Goal: Obtain resource: Obtain resource

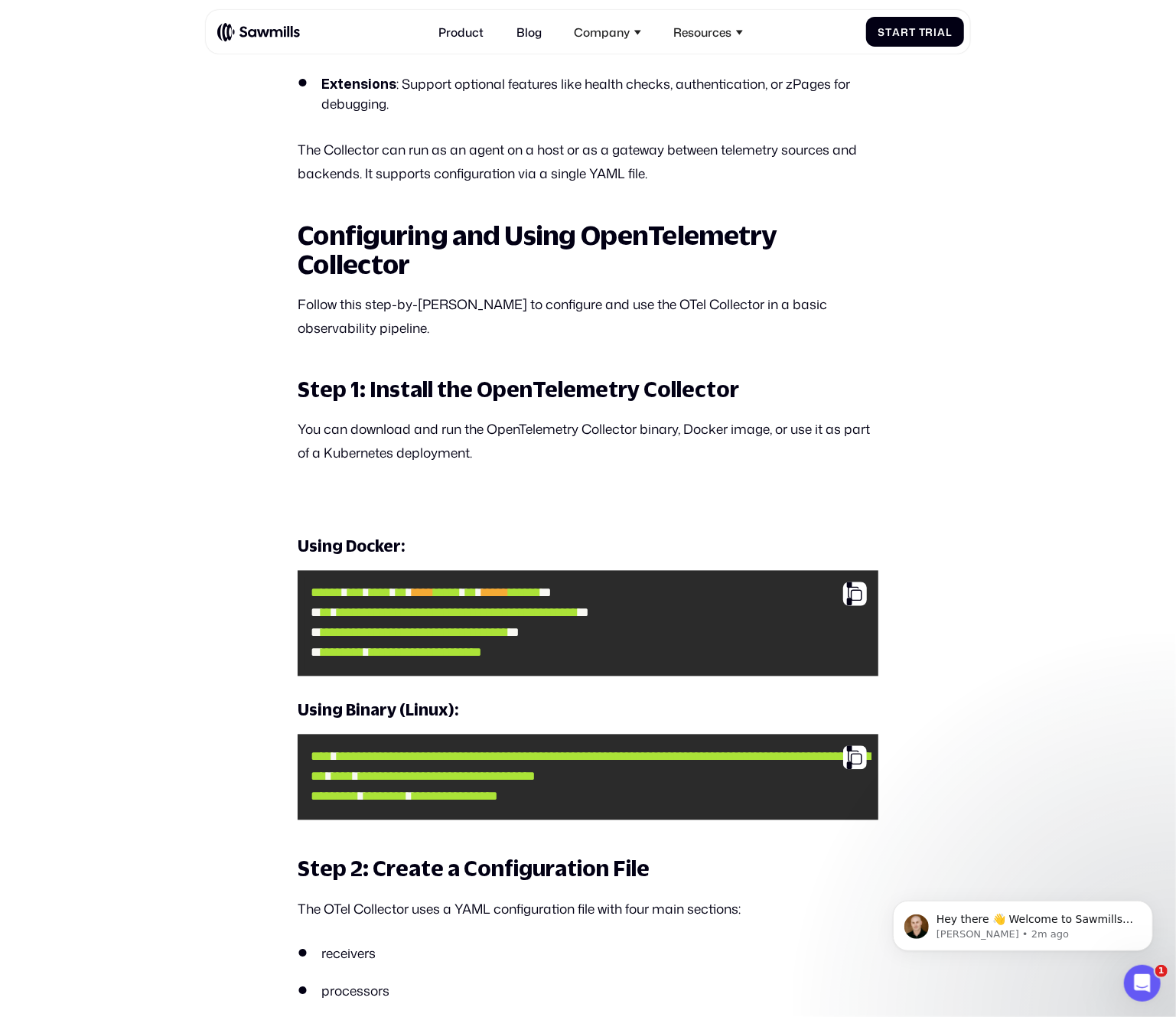
scroll to position [1562, 0]
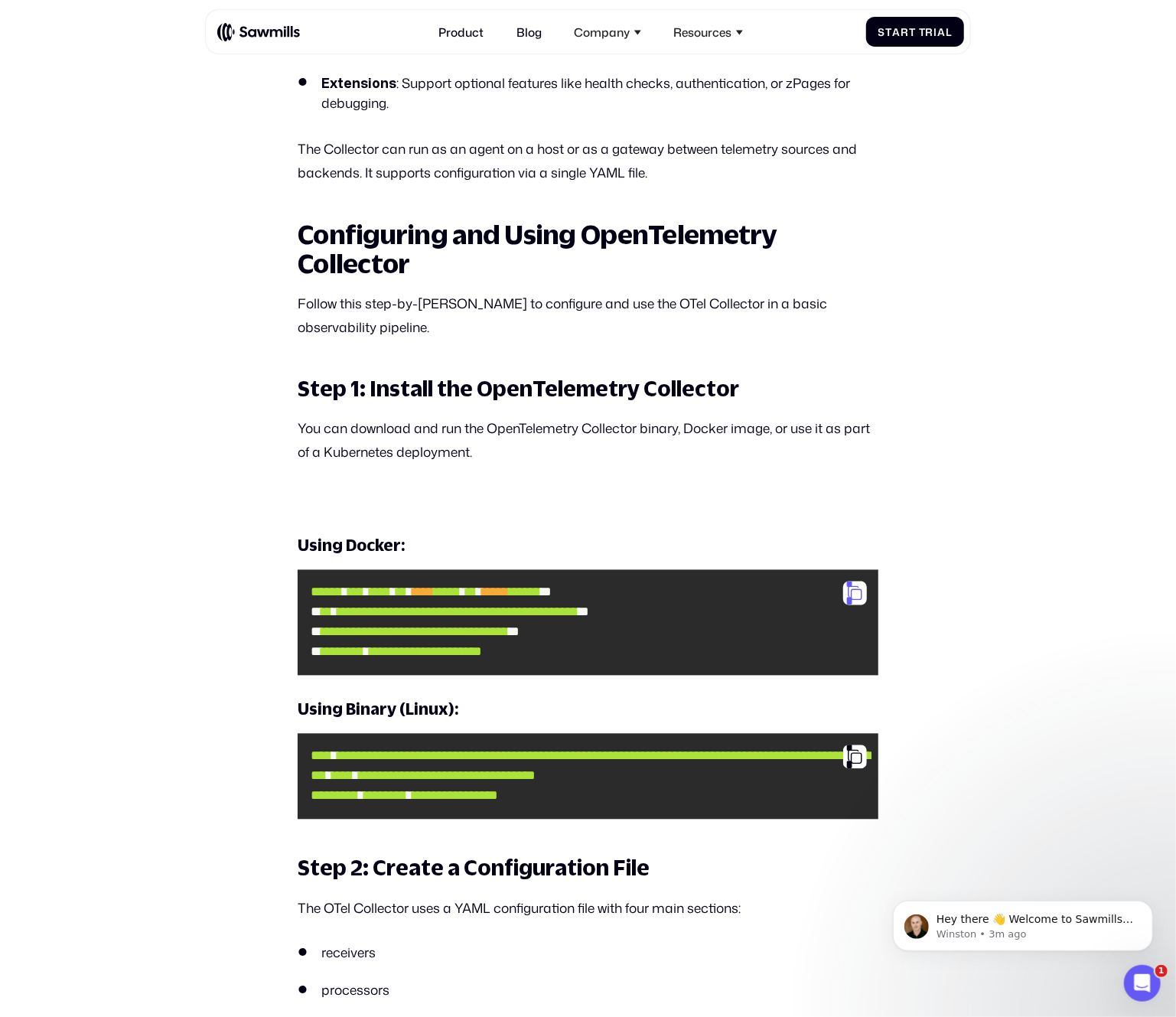
click at [859, 600] on div at bounding box center [855, 593] width 23 height 23
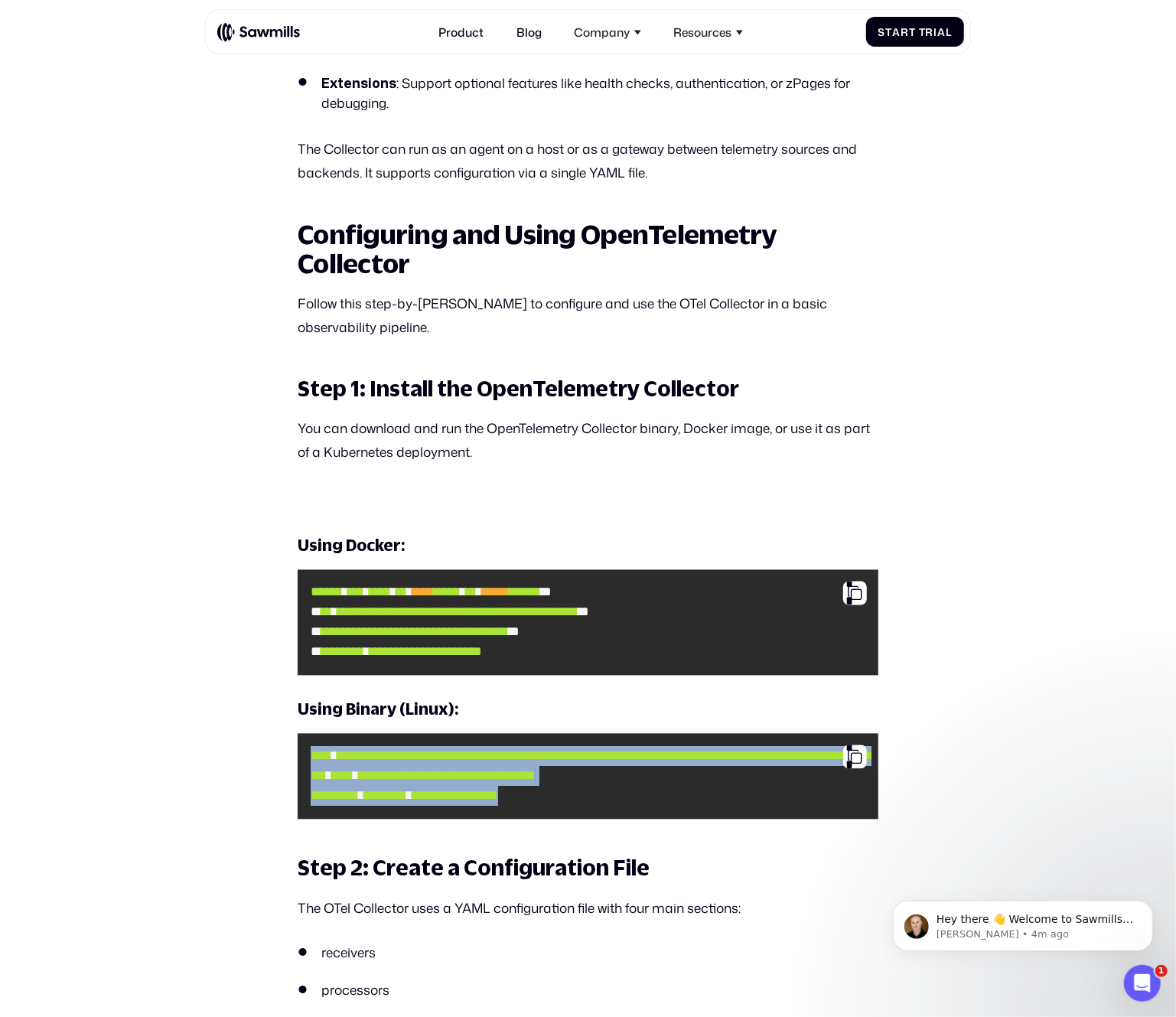
drag, startPoint x: 308, startPoint y: 762, endPoint x: 642, endPoint y: 805, distance: 336.8
click at [642, 805] on code "**********" at bounding box center [588, 778] width 568 height 73
copy code "**********"
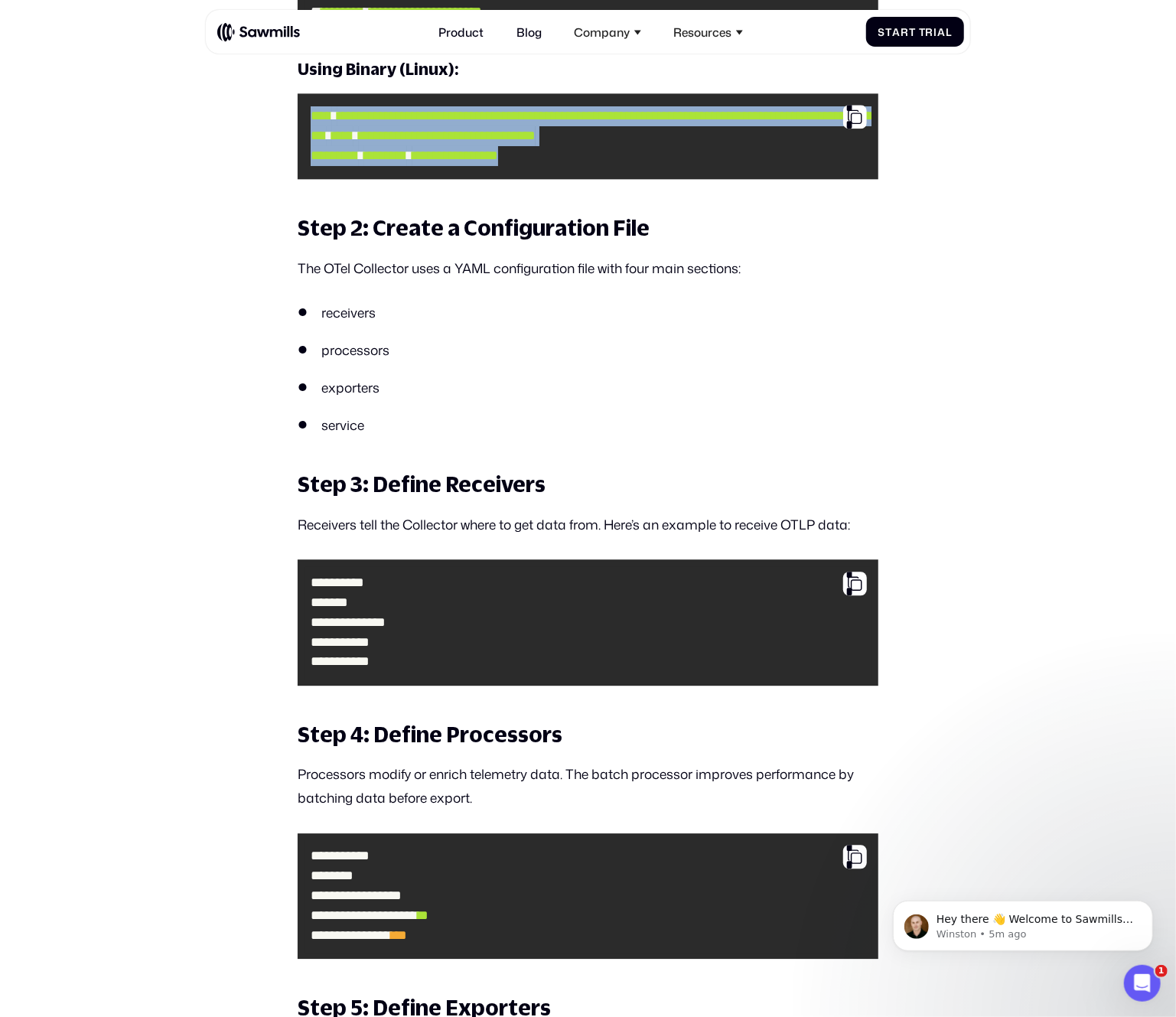
scroll to position [2204, 0]
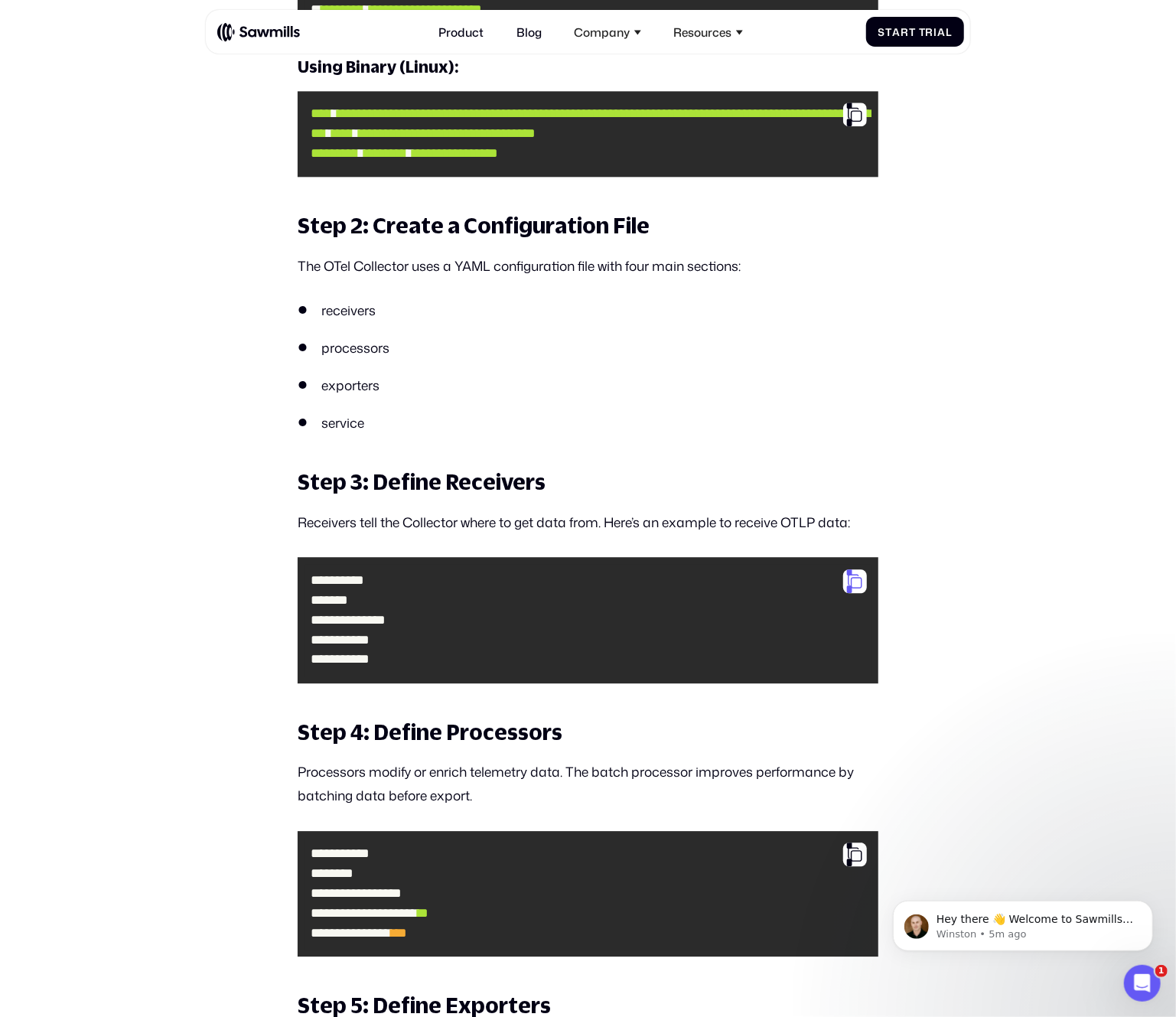
click at [854, 593] on div at bounding box center [855, 581] width 23 height 23
click at [852, 862] on div at bounding box center [855, 854] width 23 height 23
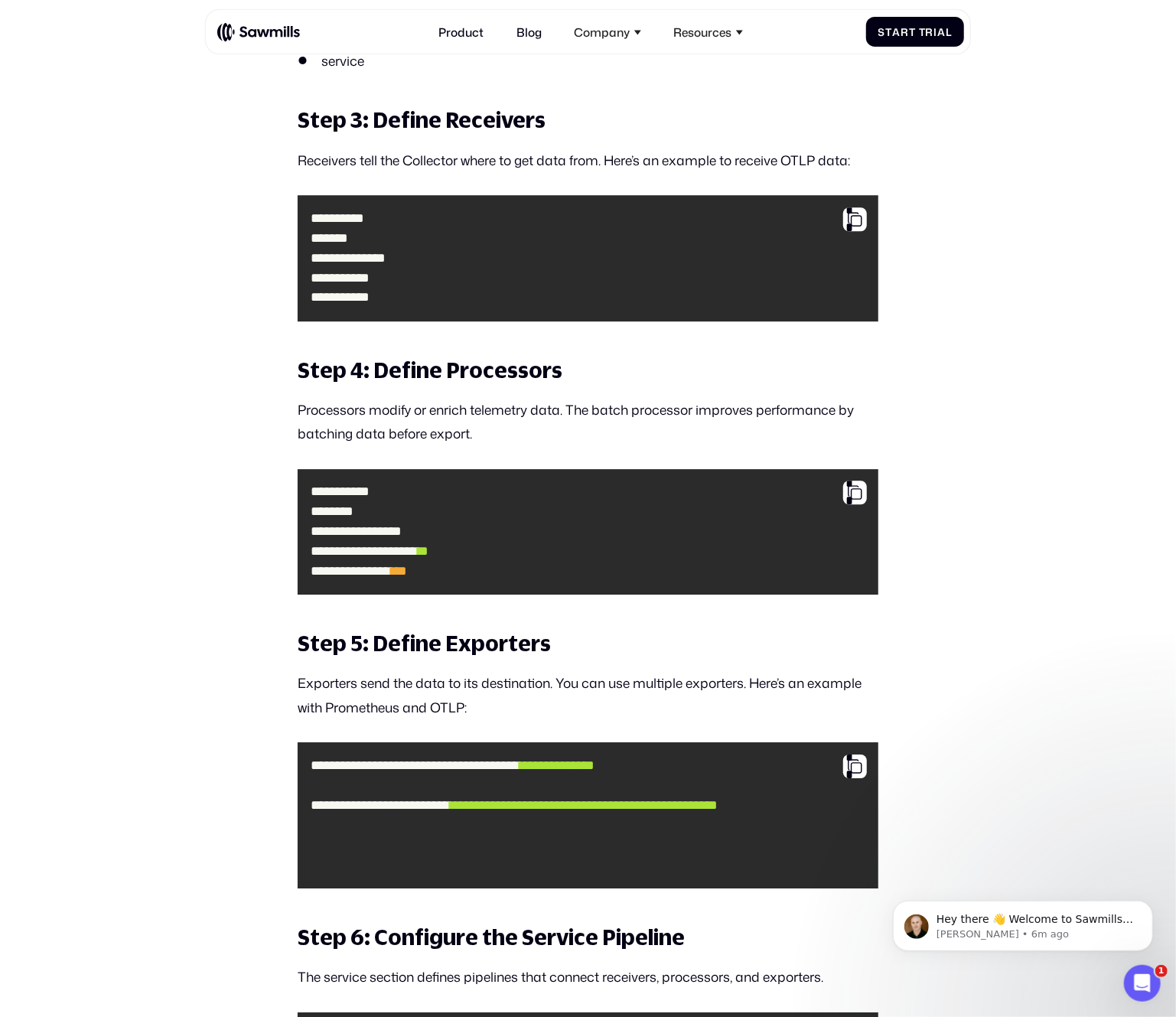
scroll to position [2651, 0]
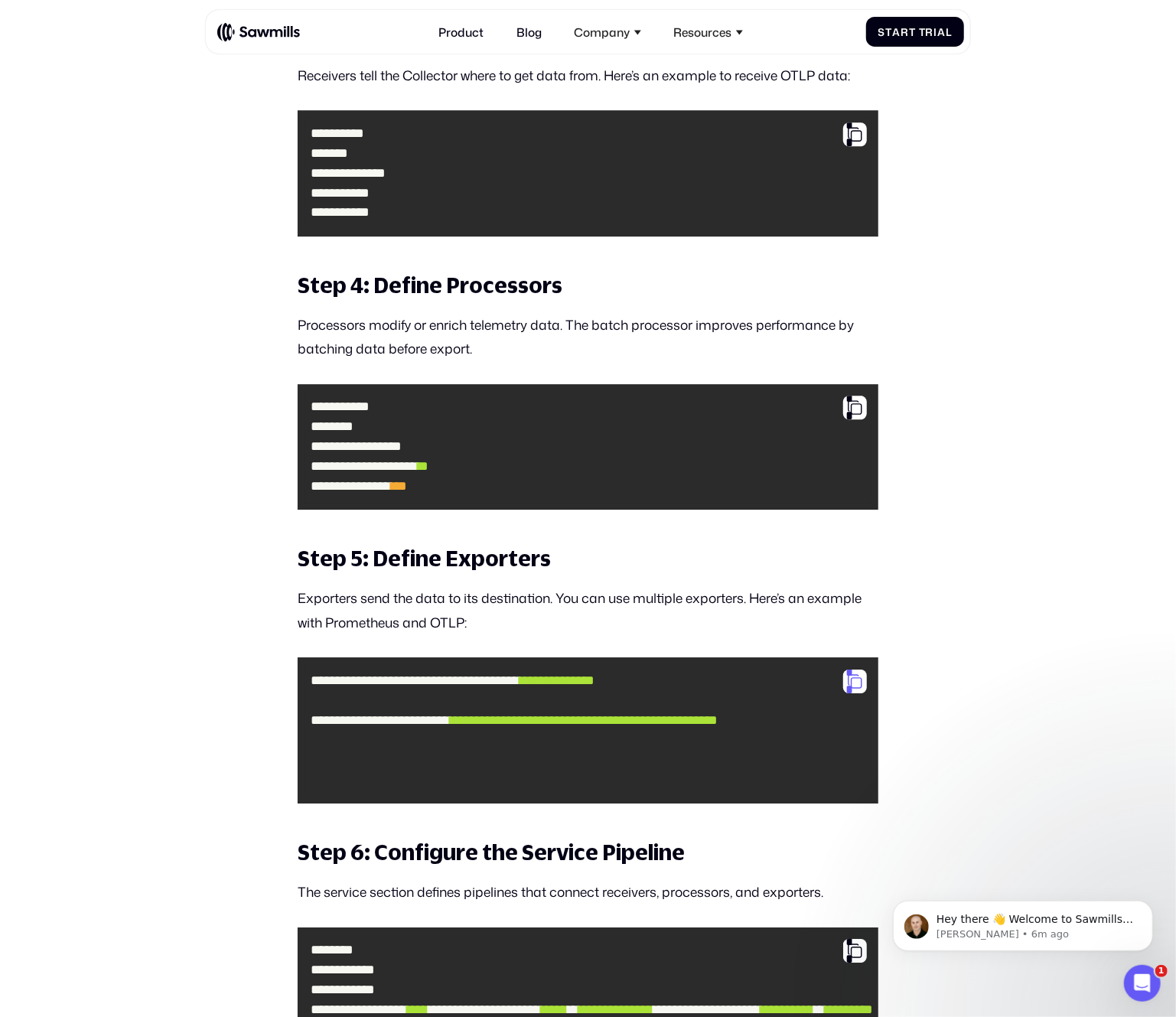
click at [854, 694] on div at bounding box center [855, 681] width 23 height 23
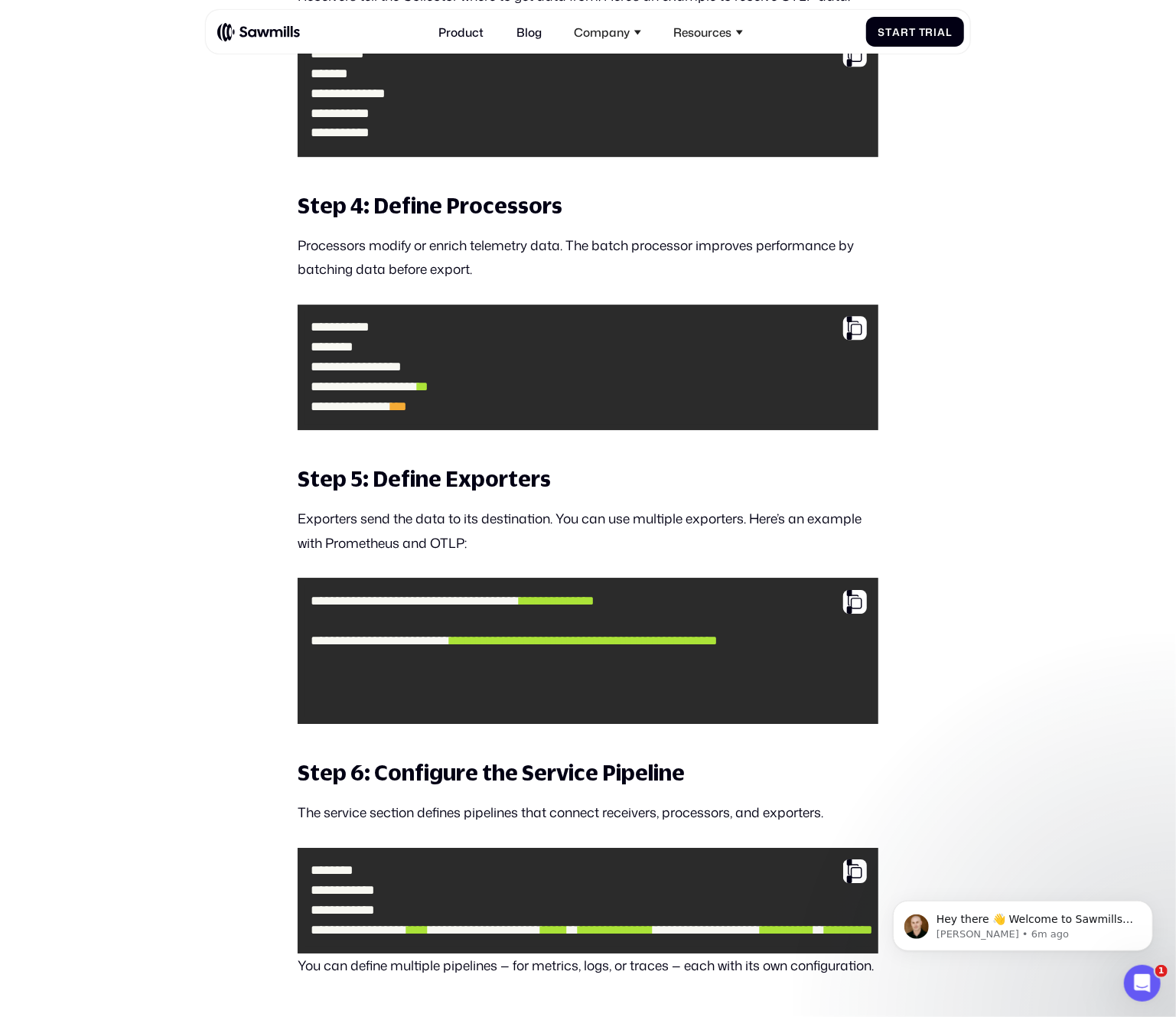
scroll to position [2934, 0]
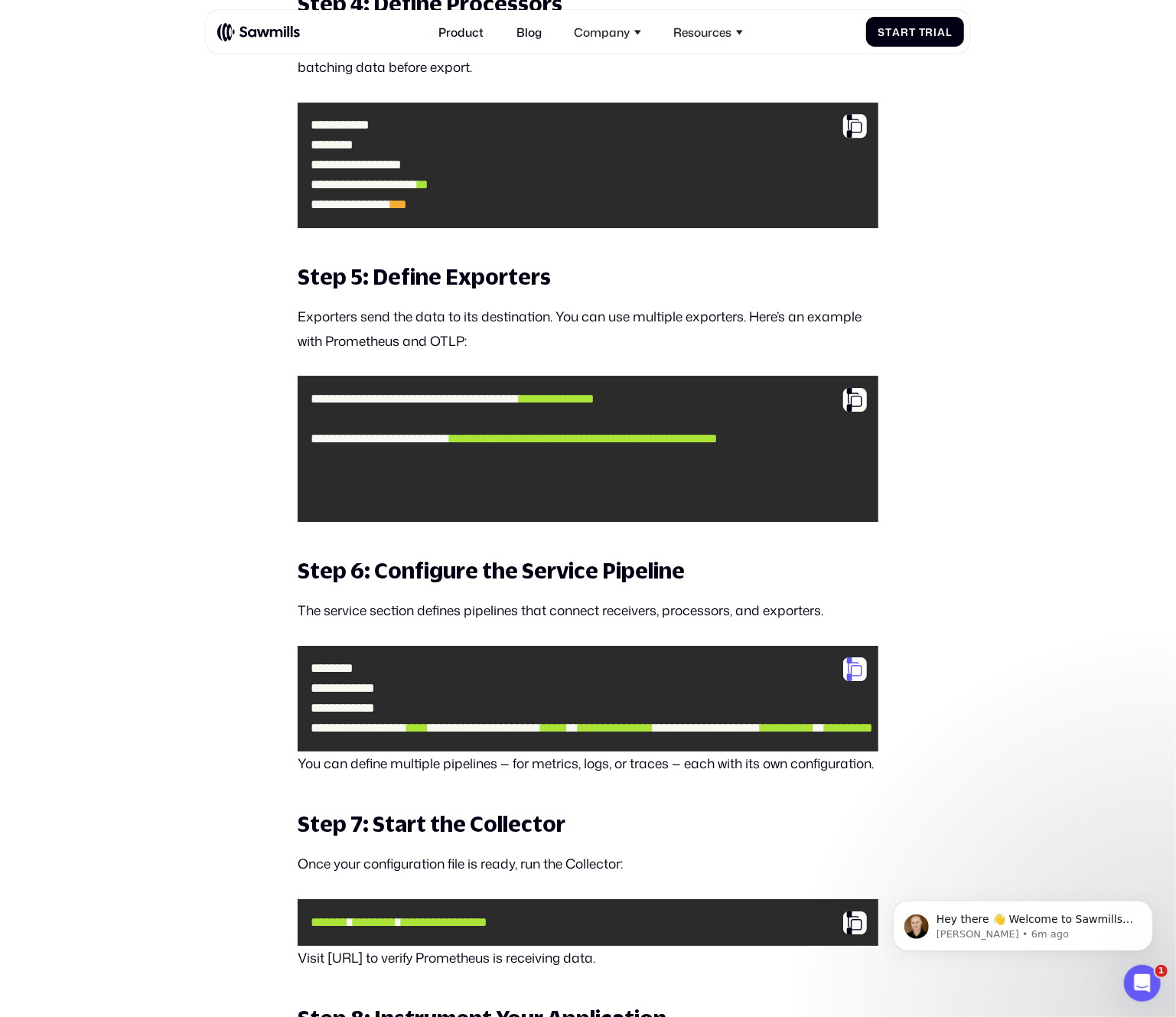
click at [856, 682] on div at bounding box center [855, 669] width 23 height 23
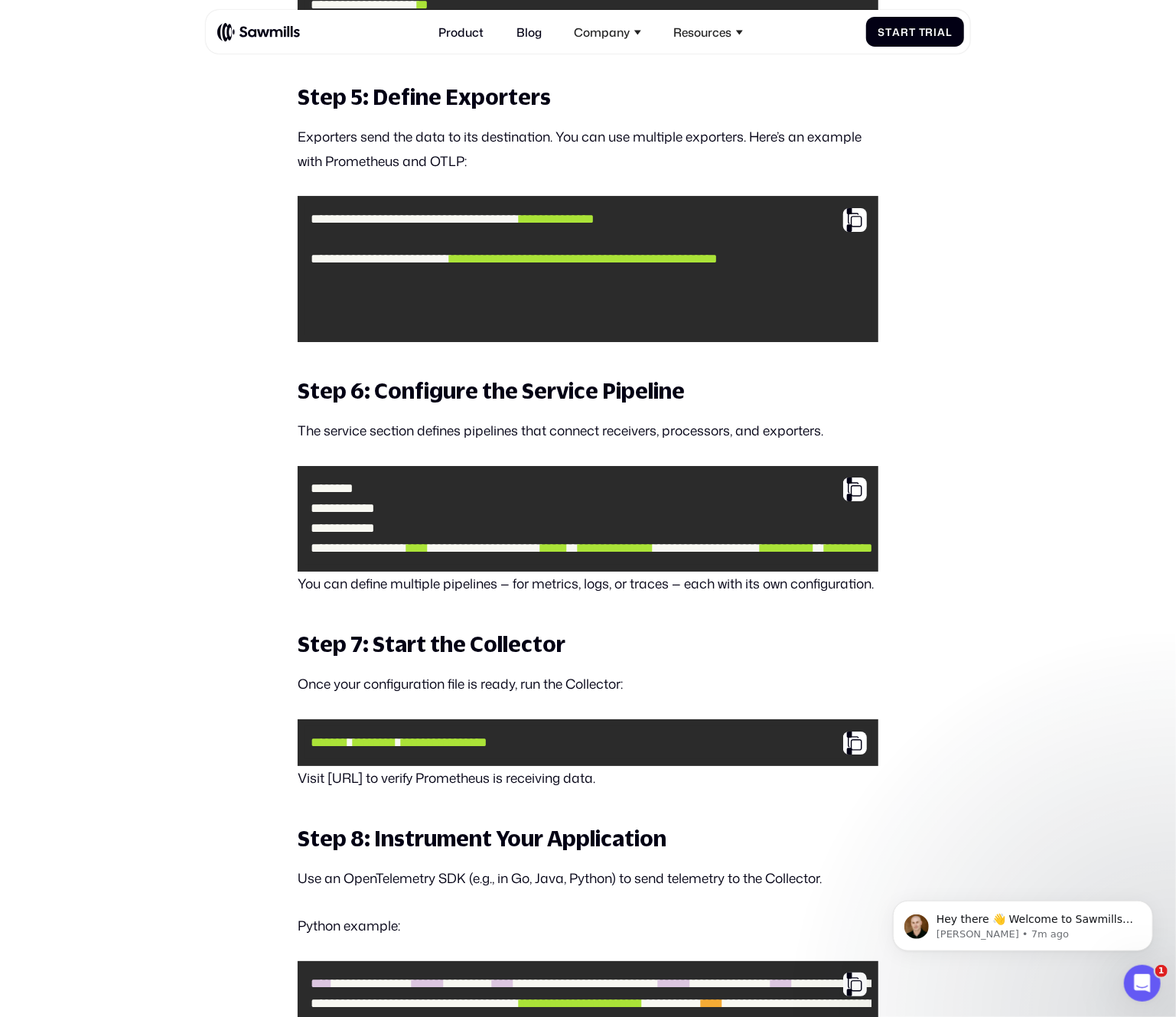
scroll to position [3203, 0]
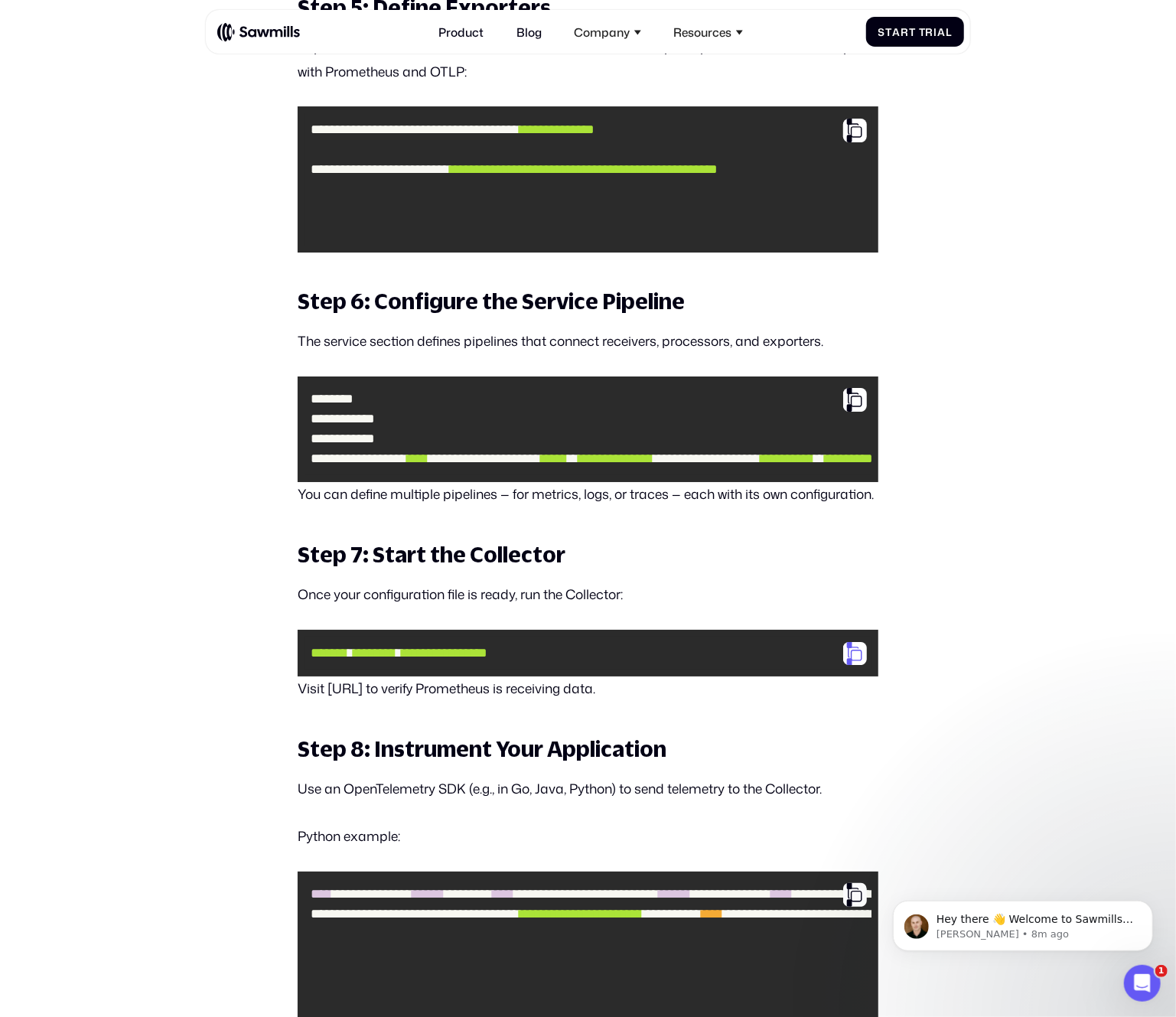
click at [858, 666] on div at bounding box center [855, 654] width 23 height 23
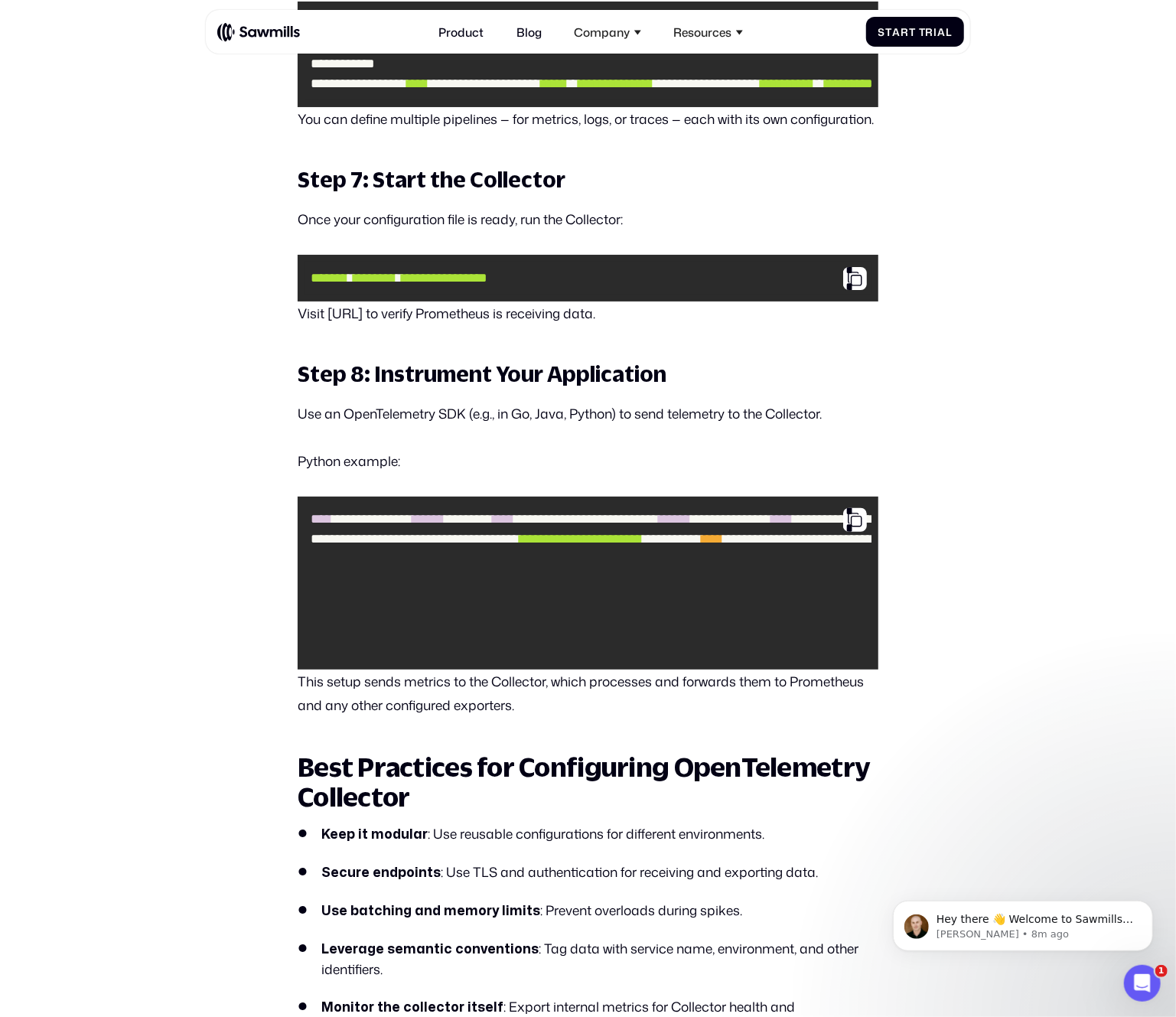
scroll to position [3589, 0]
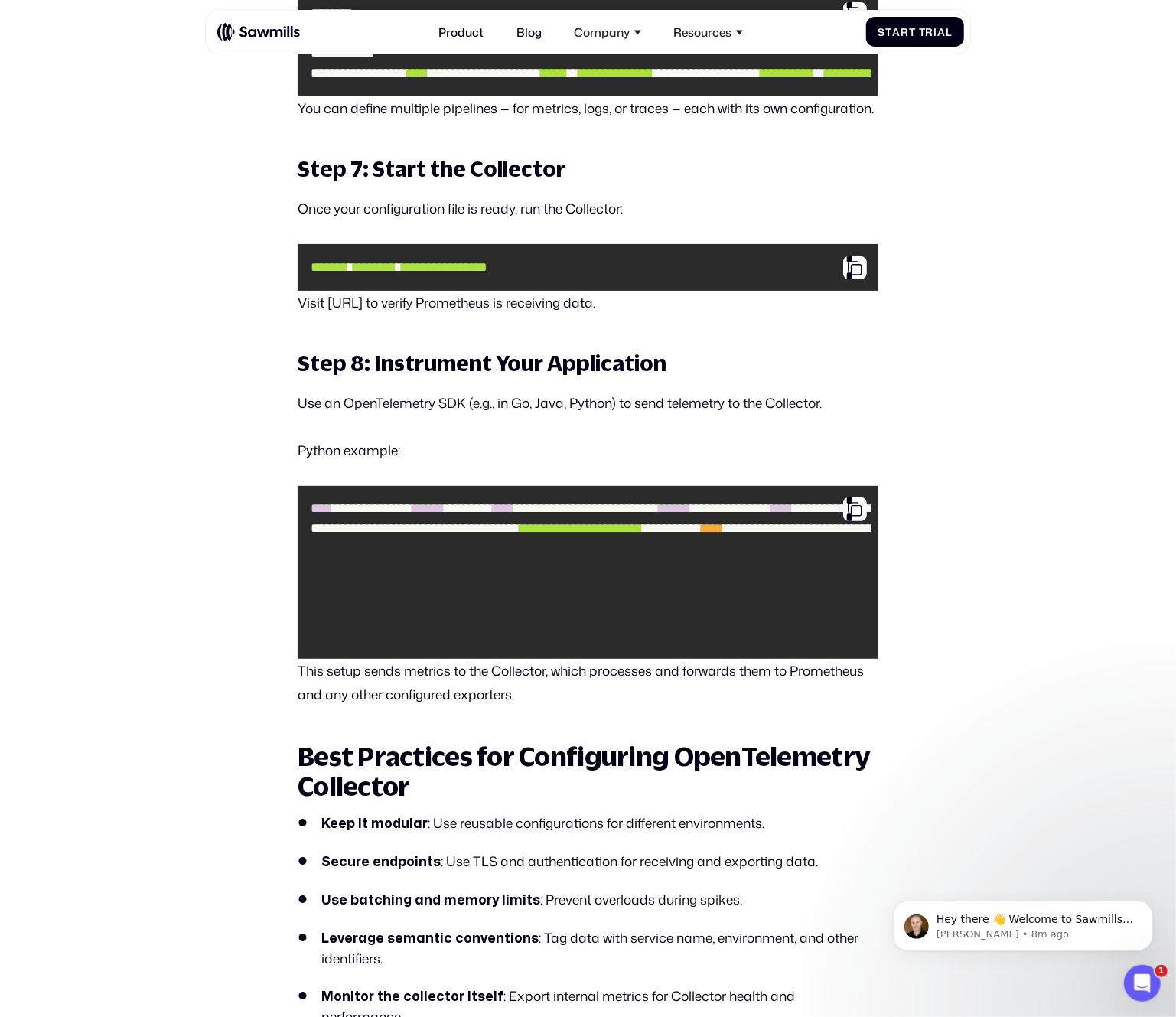
drag, startPoint x: 559, startPoint y: 726, endPoint x: 602, endPoint y: 730, distance: 43.2
click at [602, 659] on pre "**********" at bounding box center [588, 573] width 581 height 173
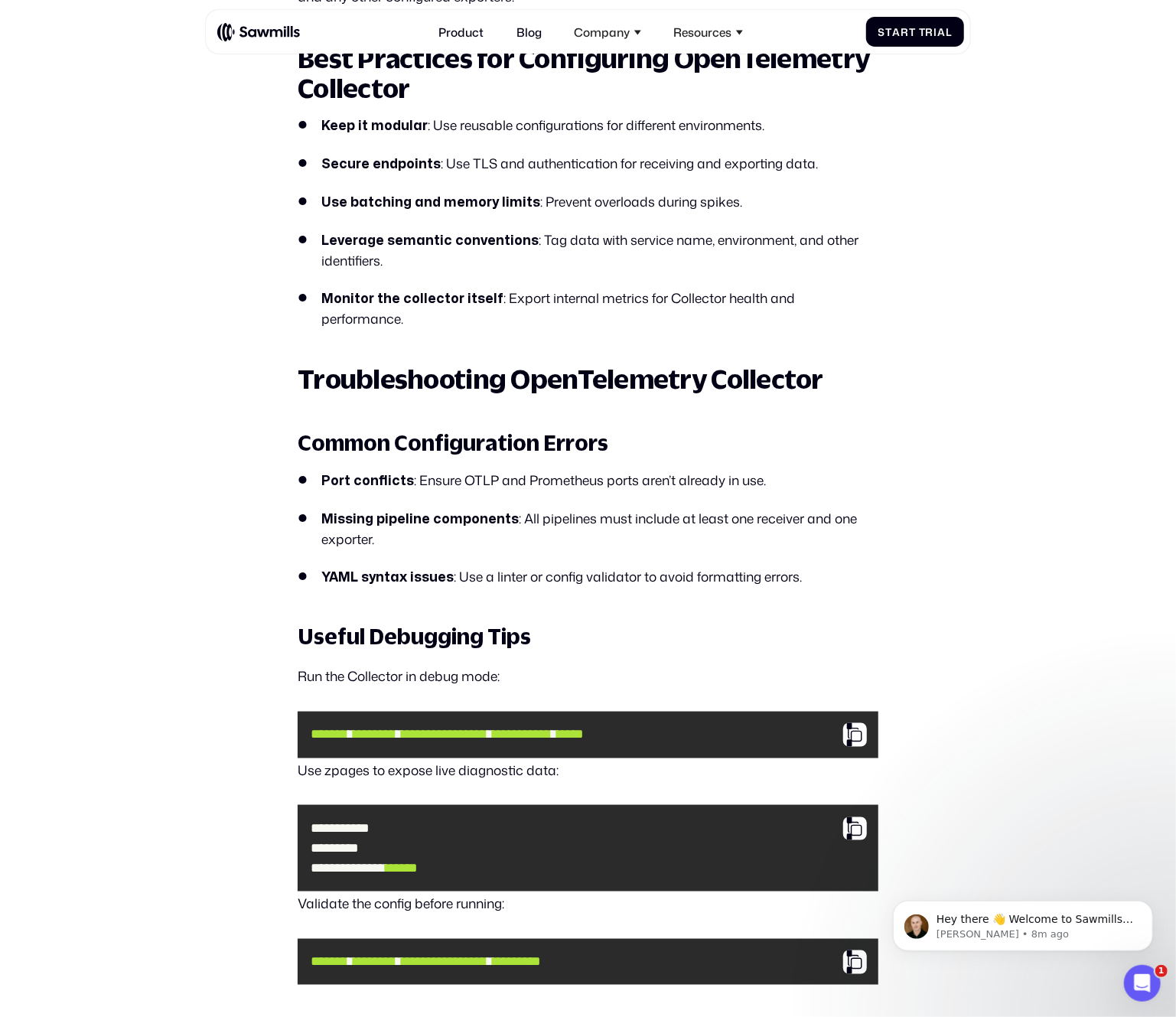
scroll to position [4318, 0]
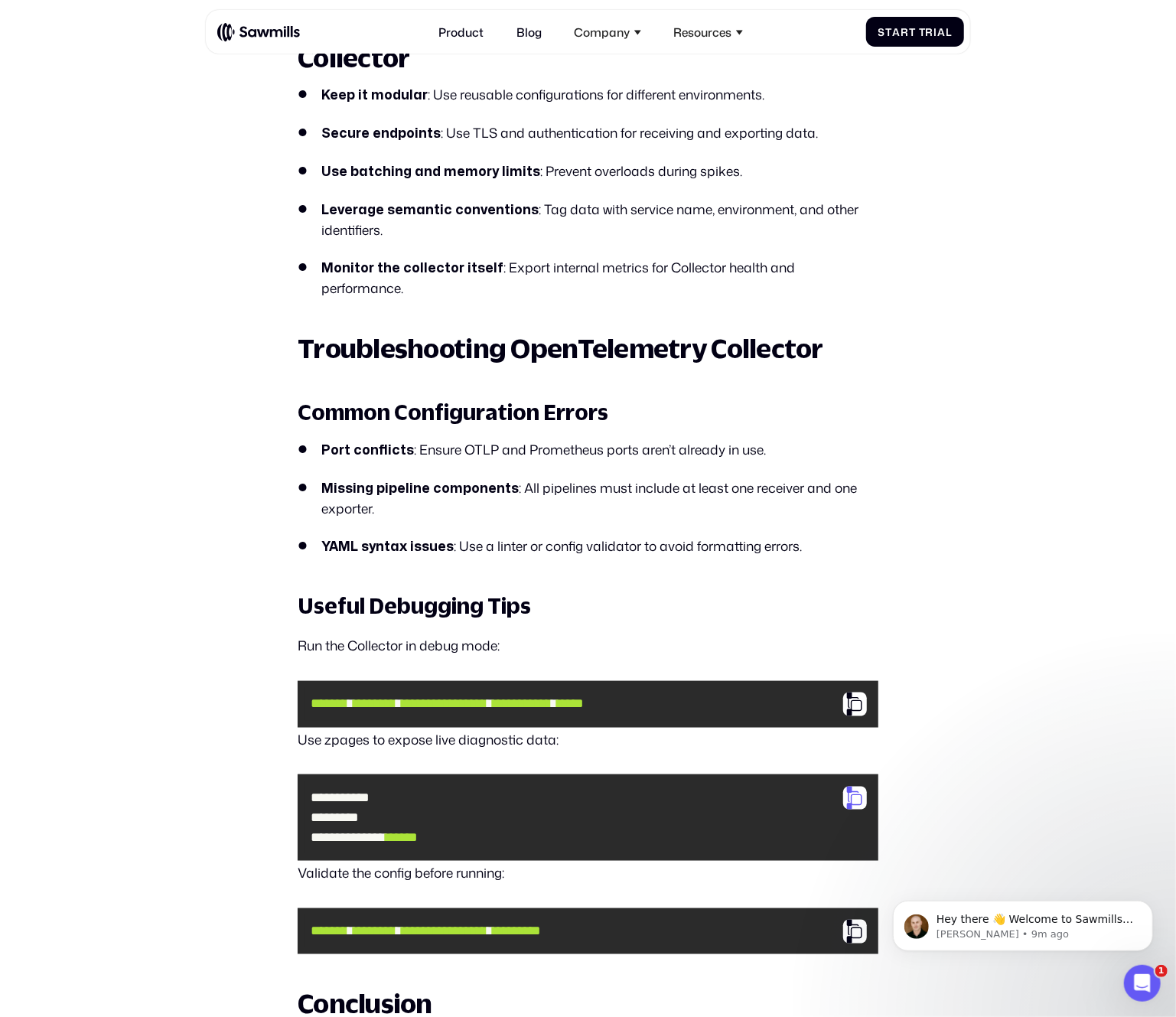
click at [851, 811] on div at bounding box center [855, 798] width 23 height 23
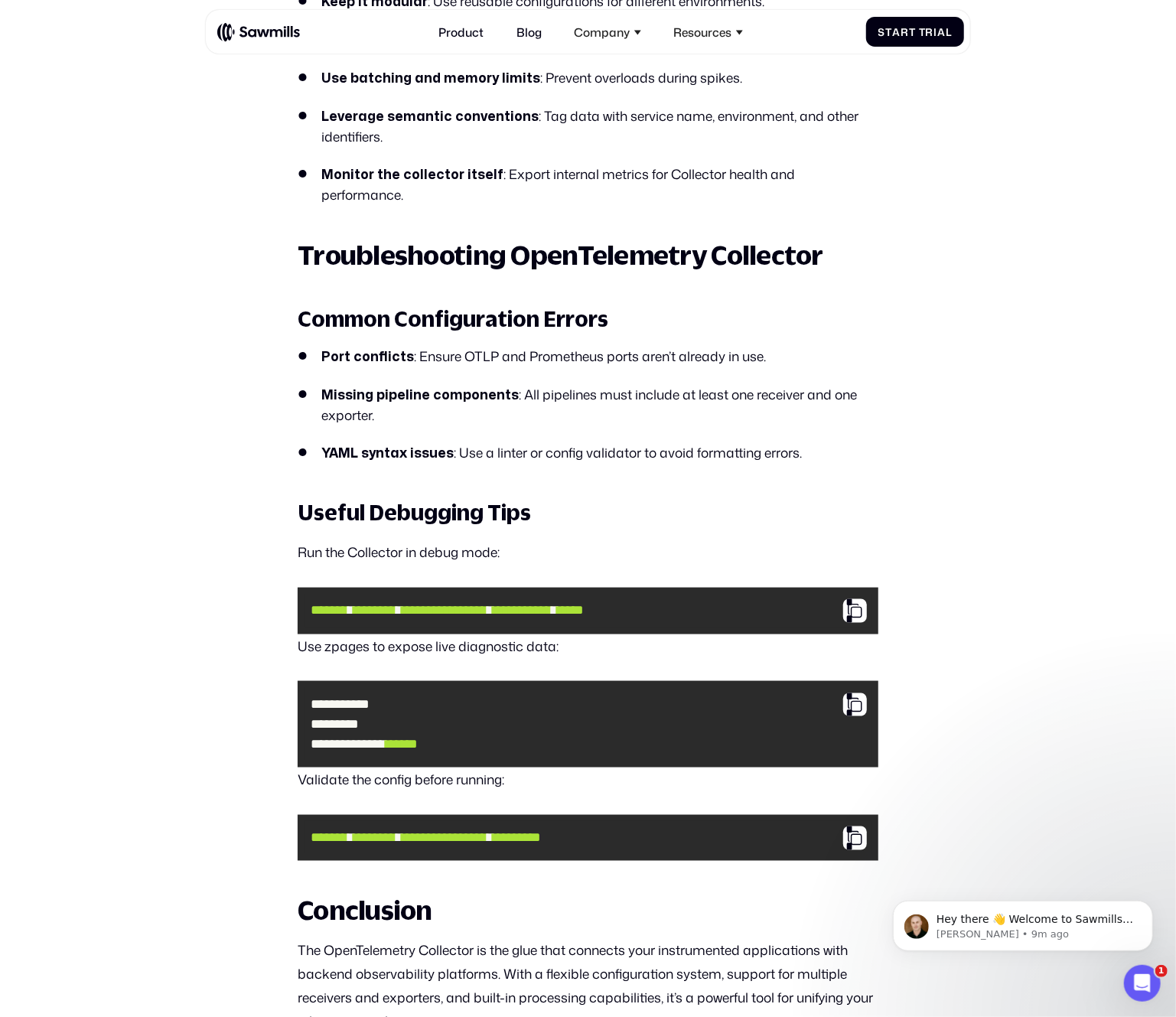
scroll to position [4415, 0]
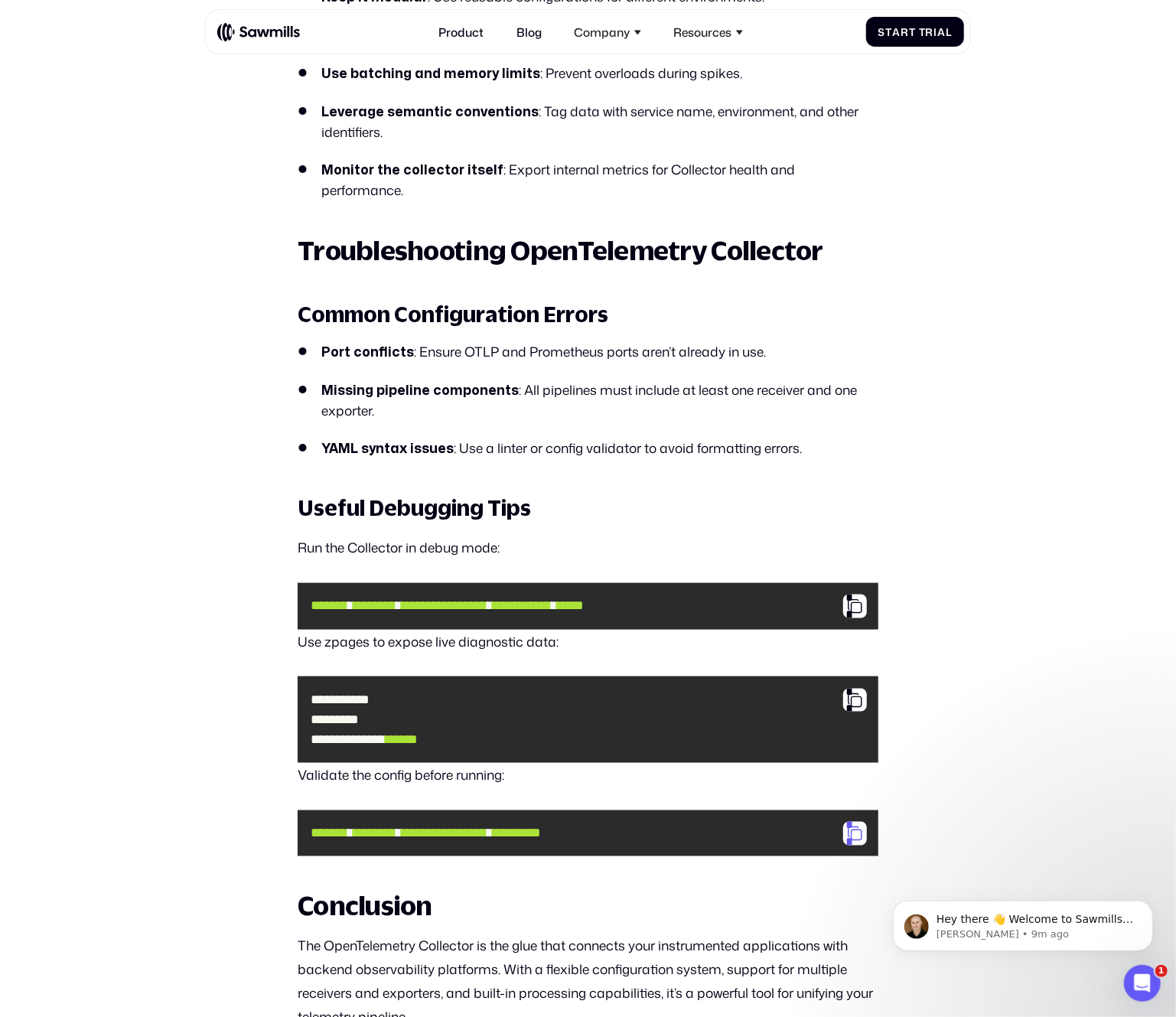
click at [855, 846] on div at bounding box center [855, 834] width 23 height 23
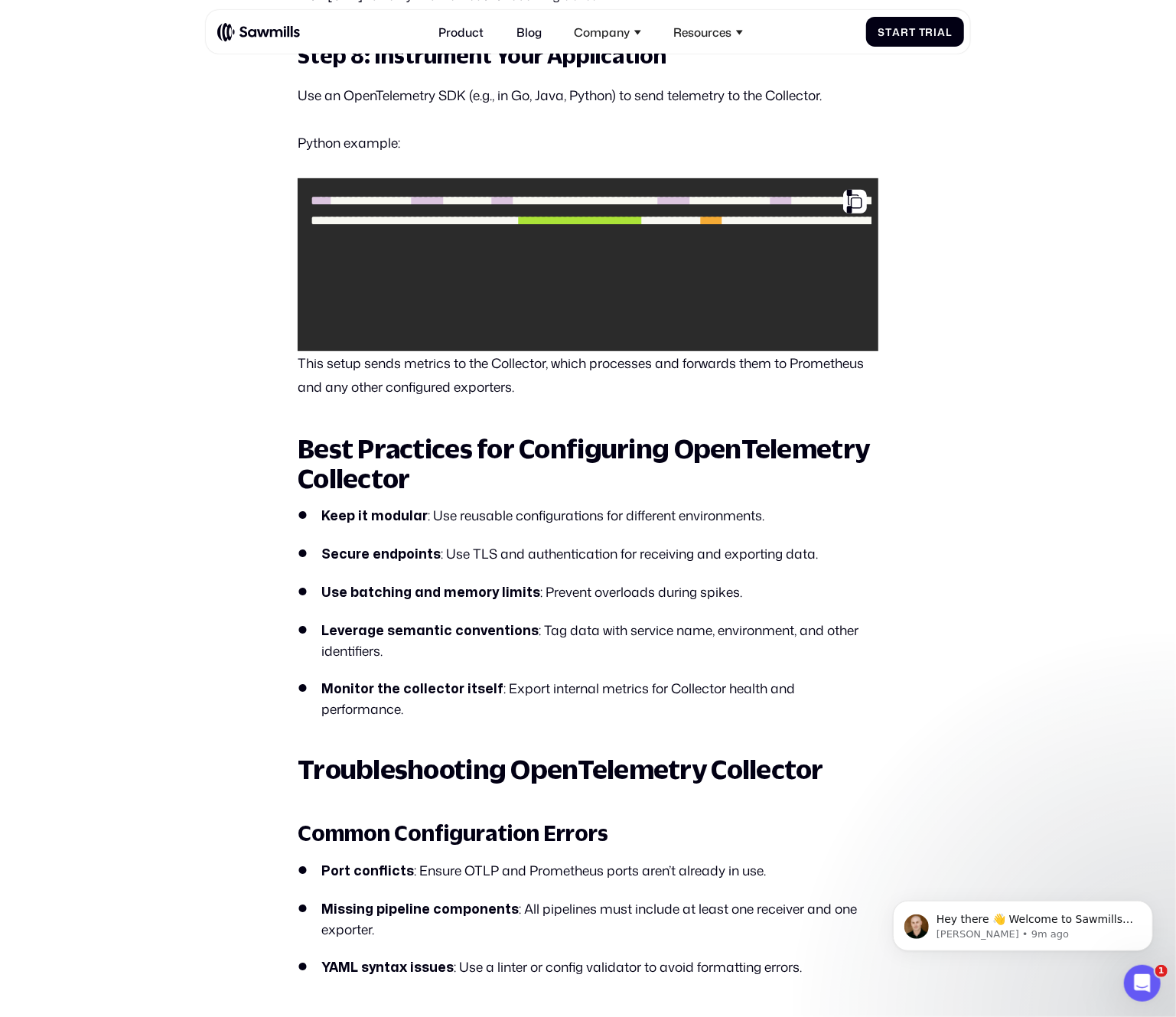
scroll to position [3840, 0]
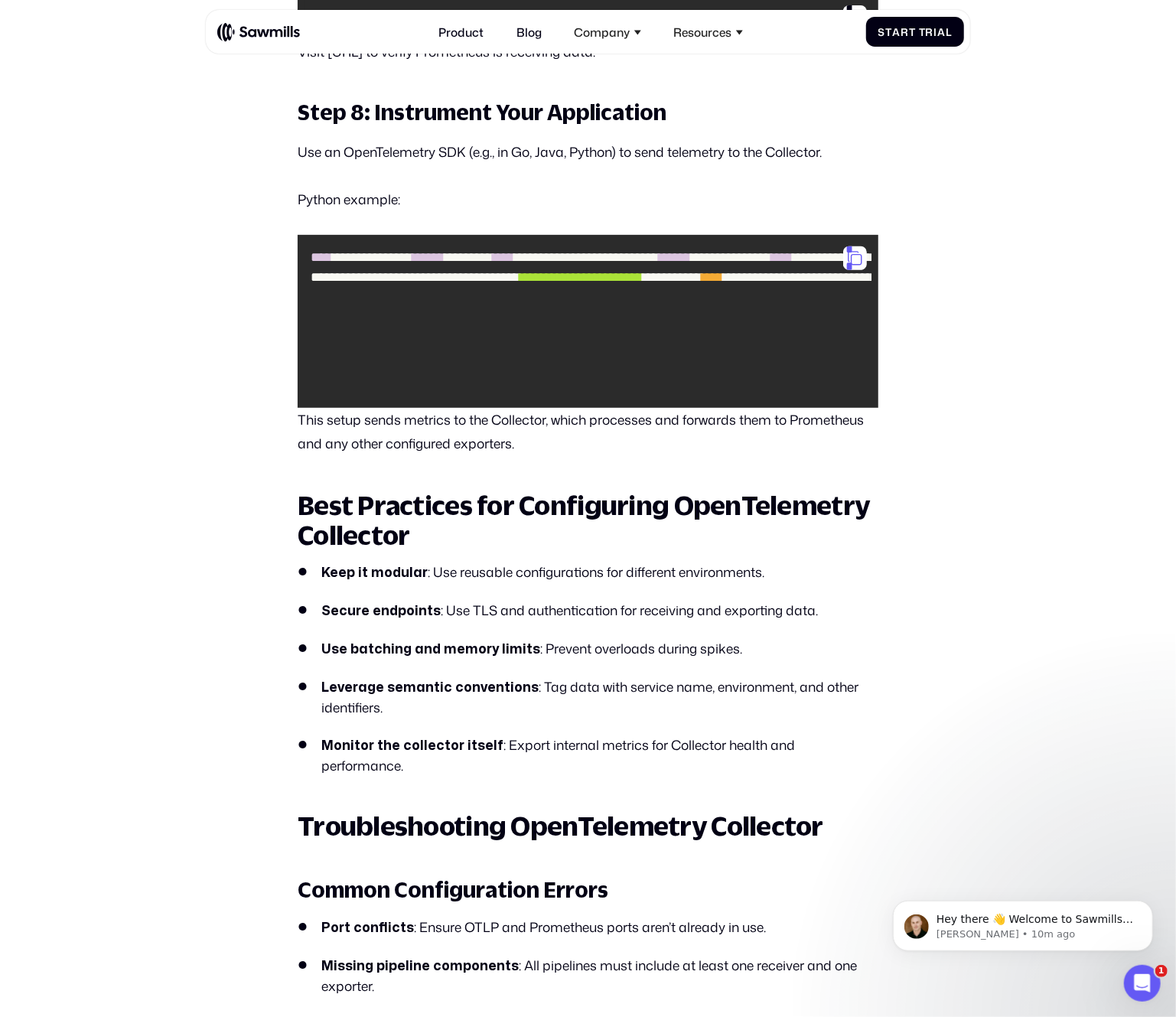
click at [858, 270] on div at bounding box center [855, 258] width 23 height 23
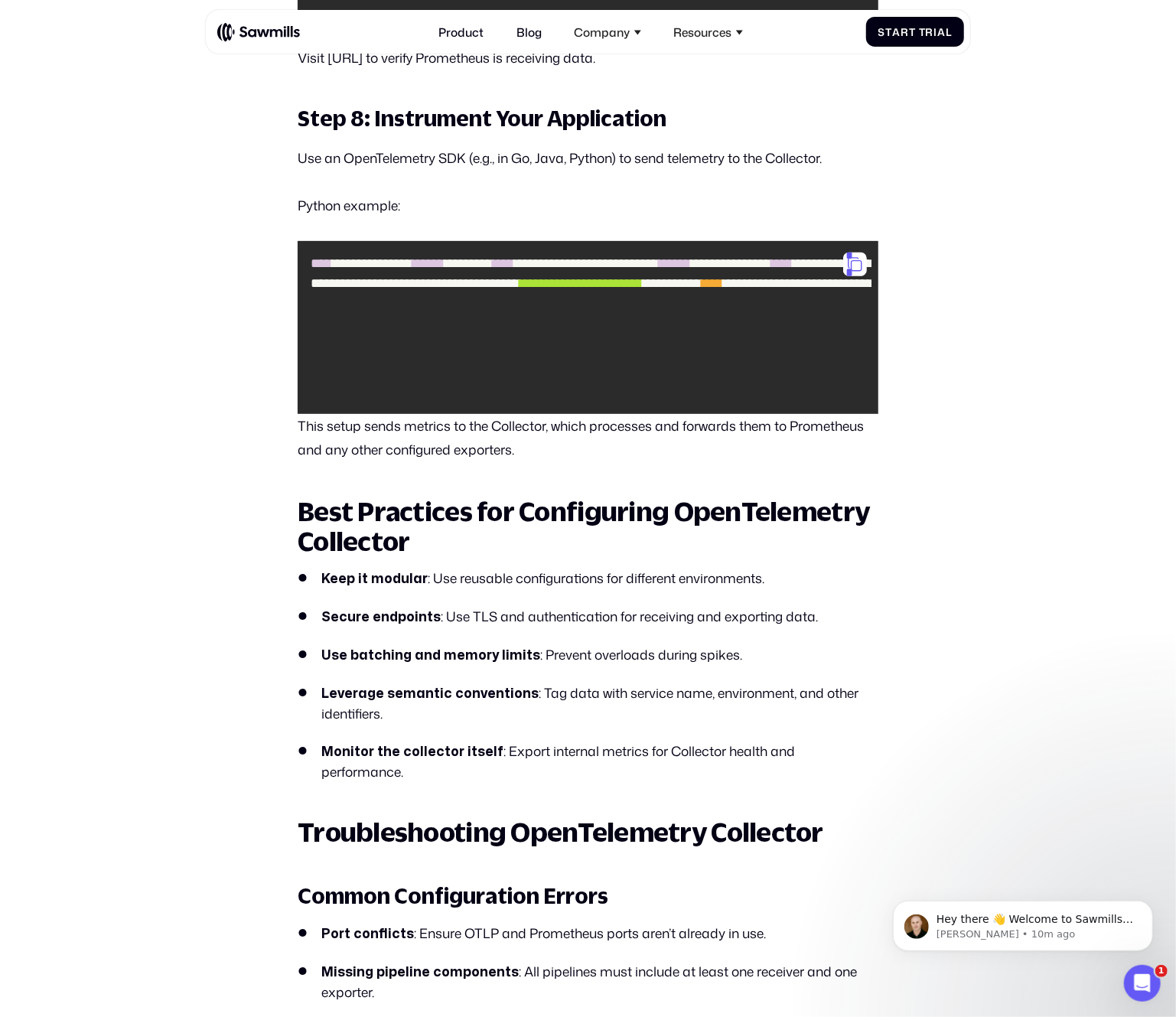
click at [853, 277] on div at bounding box center [855, 264] width 23 height 23
